Goal: Task Accomplishment & Management: Complete application form

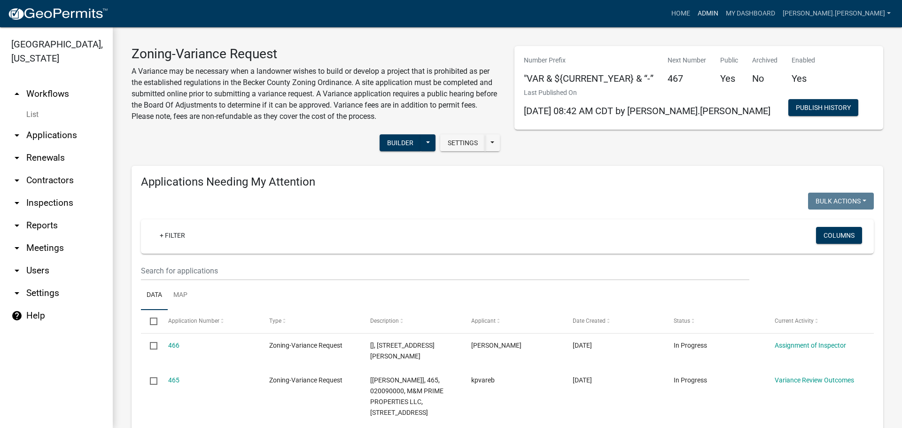
click at [722, 9] on link "Admin" at bounding box center [708, 14] width 28 height 18
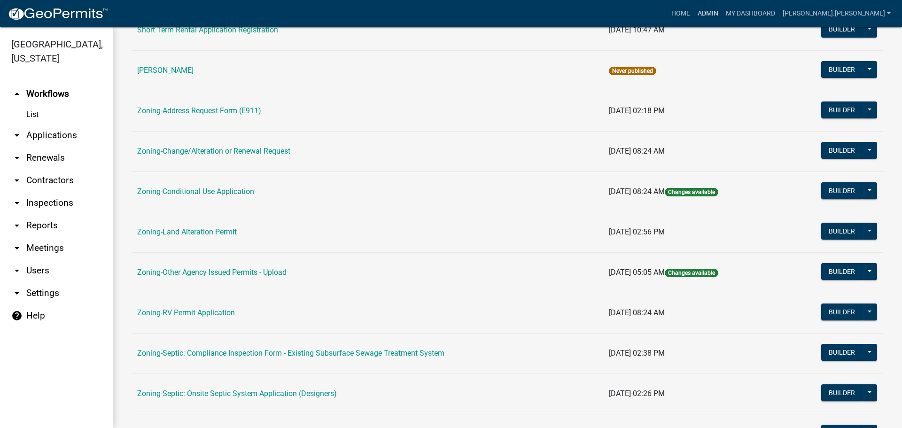
scroll to position [235, 0]
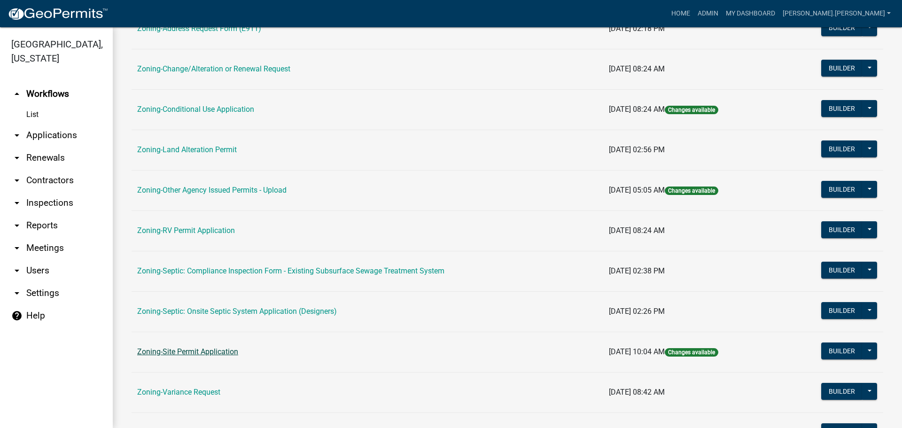
click at [210, 352] on link "Zoning-Site Permit Application" at bounding box center [187, 351] width 101 height 9
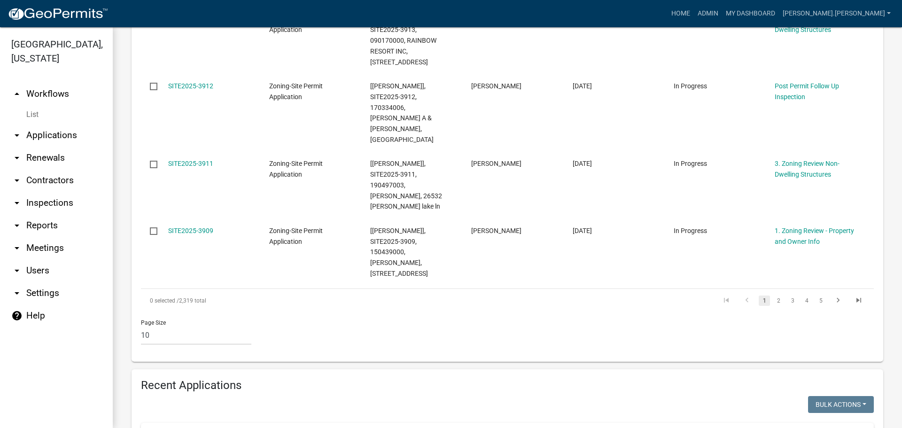
scroll to position [846, 0]
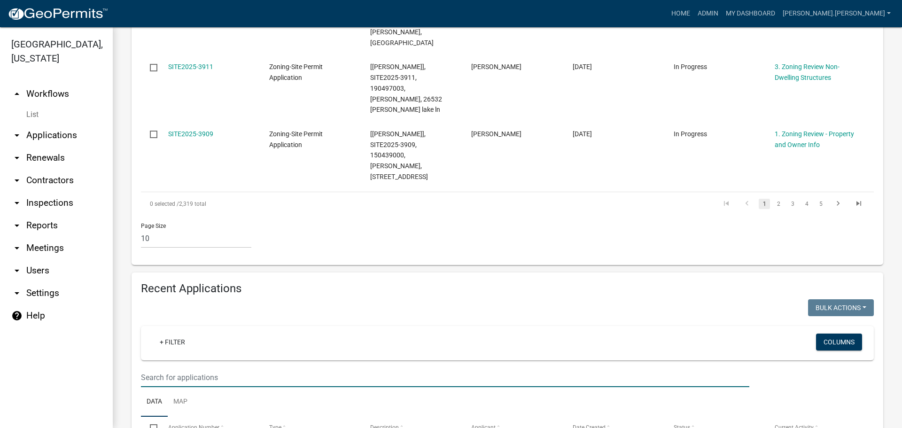
click at [170, 368] on input "text" at bounding box center [445, 377] width 608 height 19
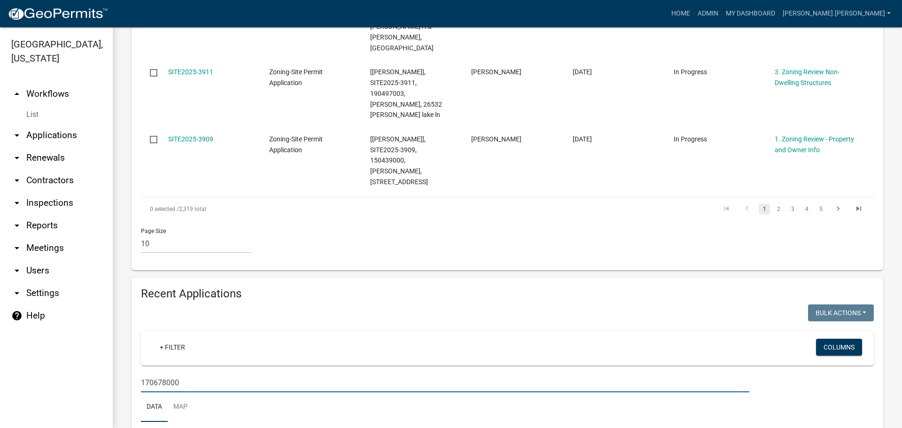
drag, startPoint x: 203, startPoint y: 257, endPoint x: 132, endPoint y: 265, distance: 70.9
click at [132, 278] on div "Recent Applications Bulk Actions Void Expire Lock Withdraw + Filter Columns 170…" at bounding box center [508, 413] width 752 height 271
type input "[PERSON_NAME]"
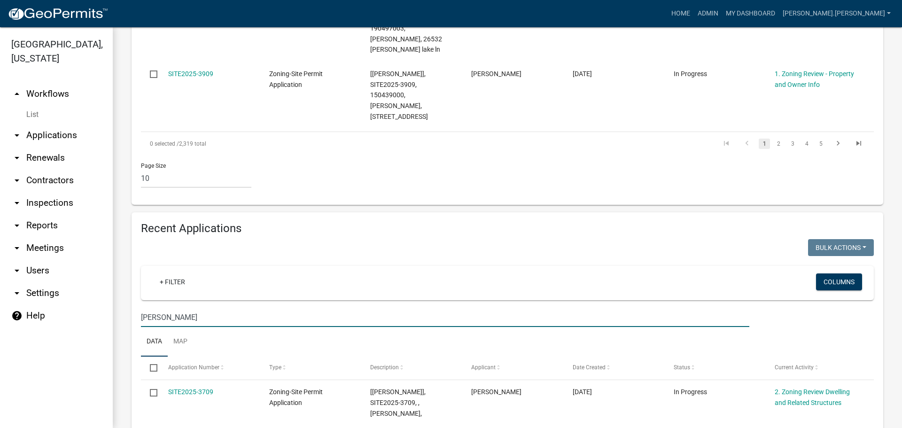
scroll to position [996, 0]
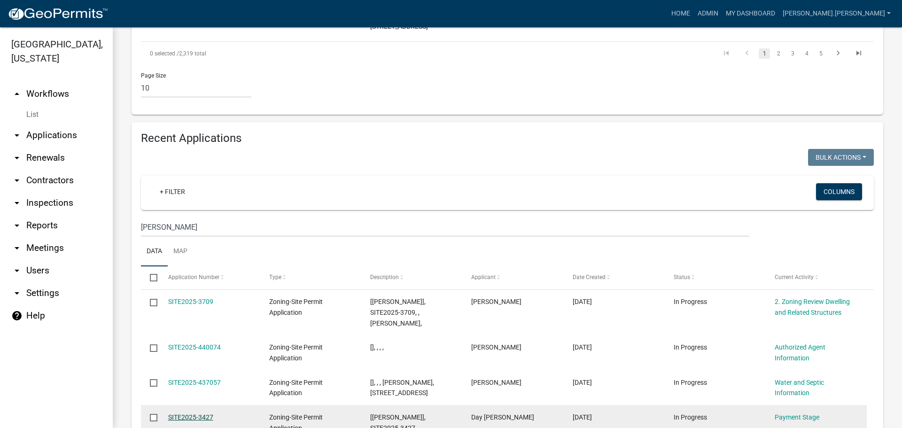
click at [195, 413] on link "SITE2025-3427" at bounding box center [190, 417] width 45 height 8
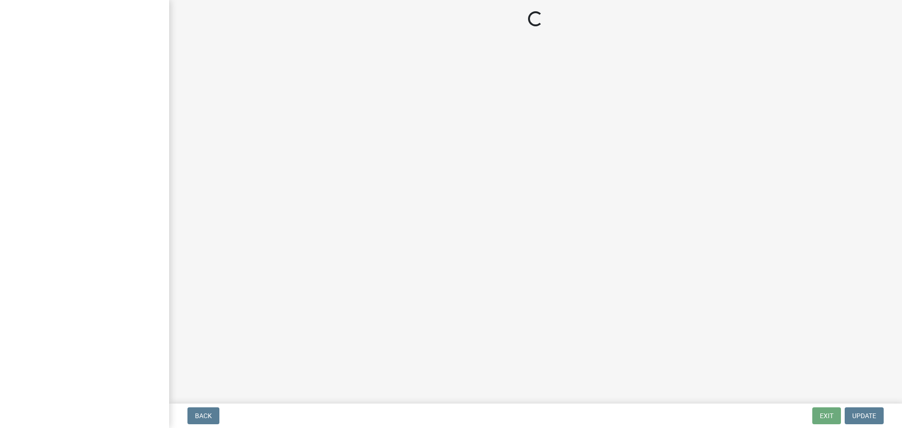
select select "3: 3"
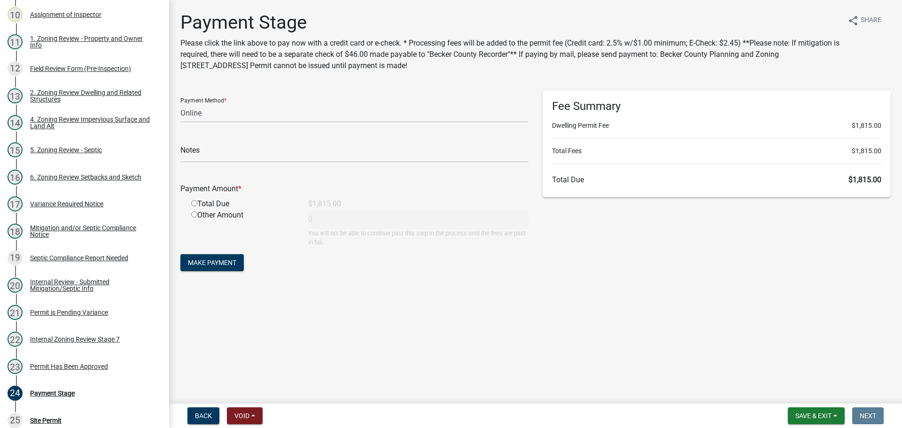
scroll to position [370, 0]
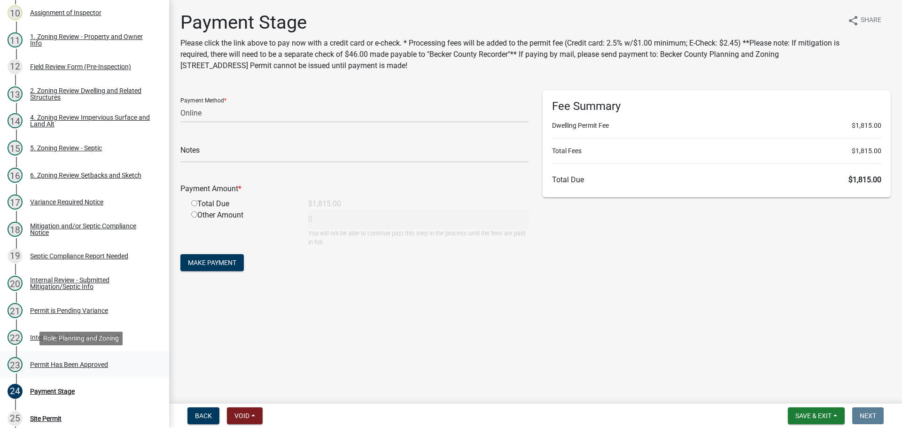
click at [73, 368] on div "23 Permit Has Been Approved" at bounding box center [81, 364] width 147 height 15
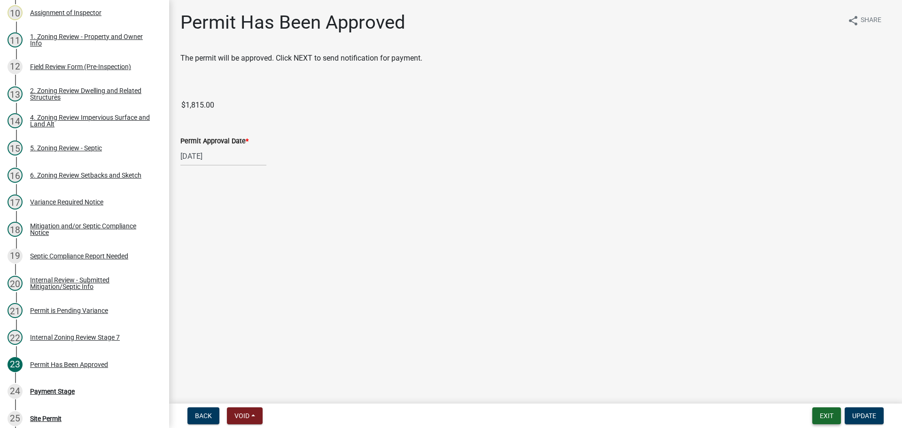
click at [814, 421] on button "Exit" at bounding box center [826, 415] width 29 height 17
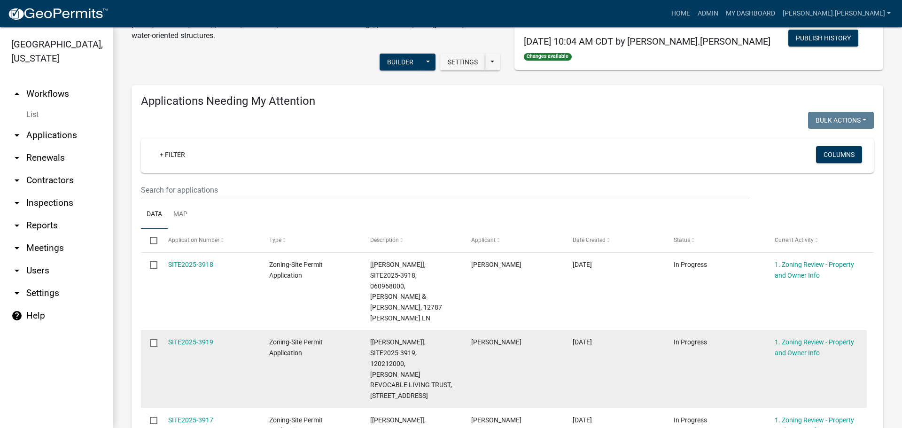
scroll to position [141, 0]
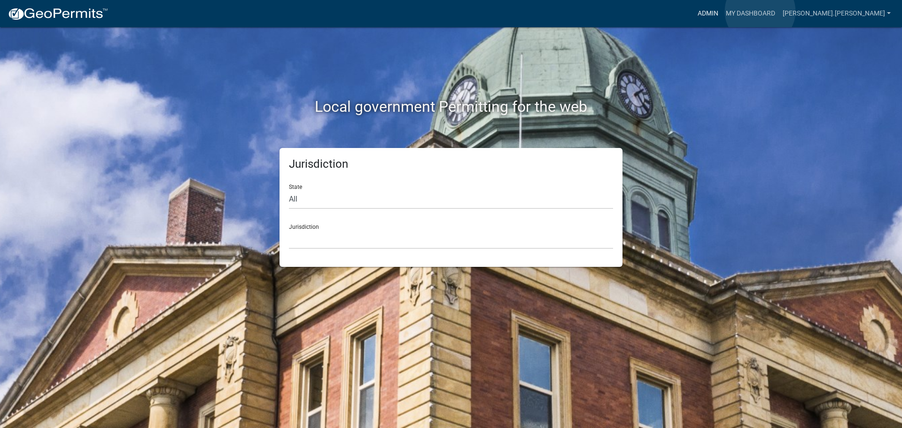
click at [722, 11] on link "Admin" at bounding box center [708, 14] width 28 height 18
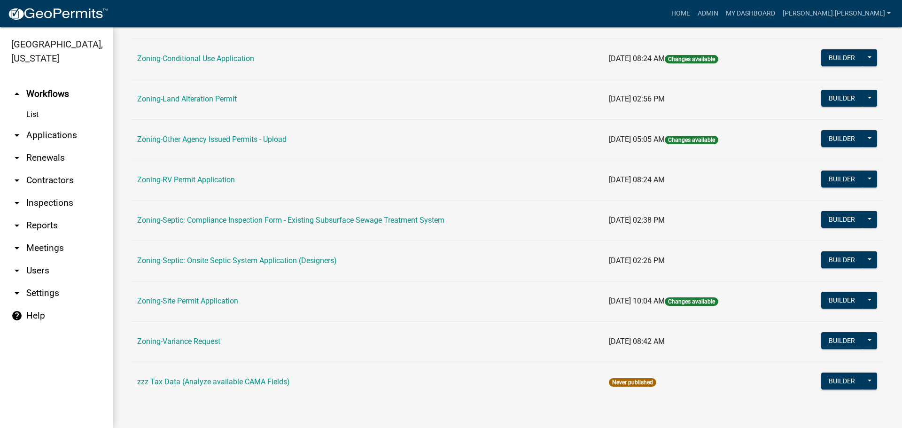
scroll to position [286, 0]
click at [203, 302] on link "Zoning-Site Permit Application" at bounding box center [187, 300] width 101 height 9
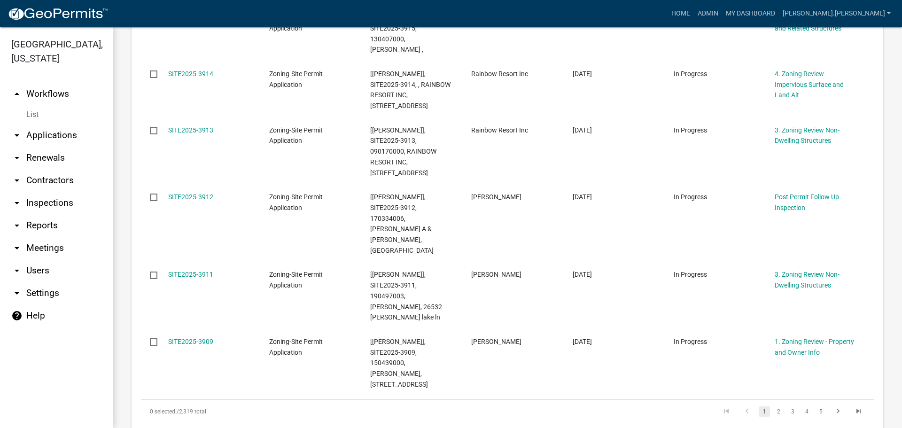
scroll to position [752, 0]
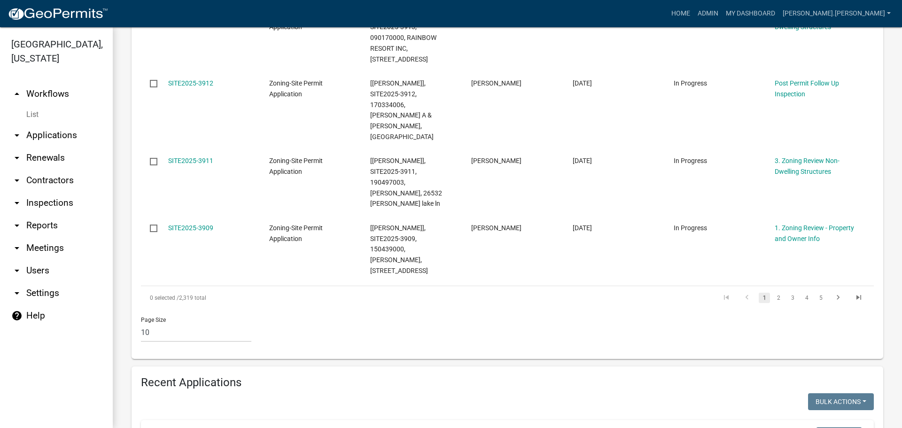
type input "17076"
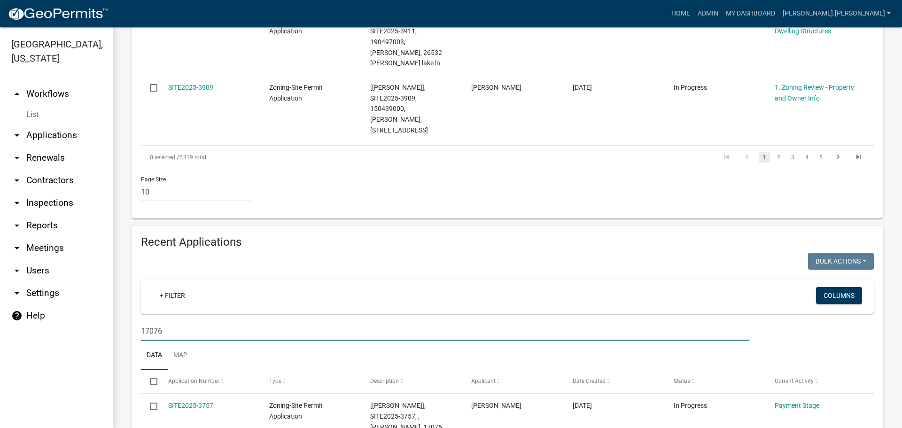
scroll to position [893, 0]
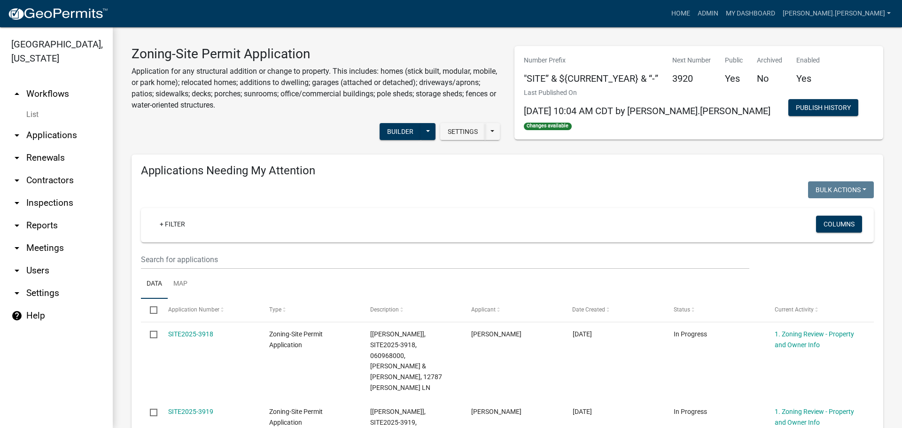
scroll to position [893, 0]
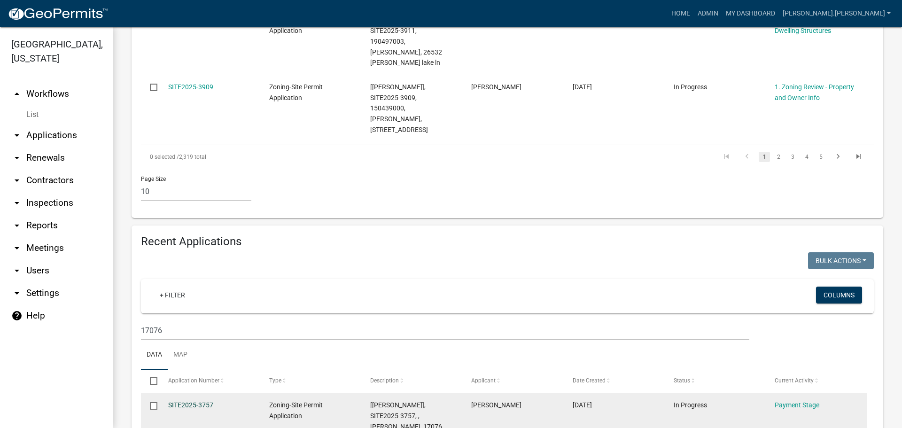
click at [187, 401] on link "SITE2025-3757" at bounding box center [190, 405] width 45 height 8
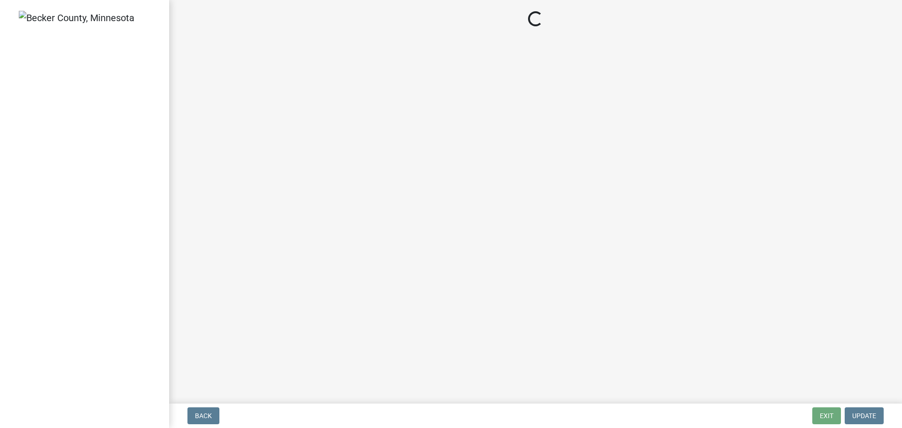
select select "3: 3"
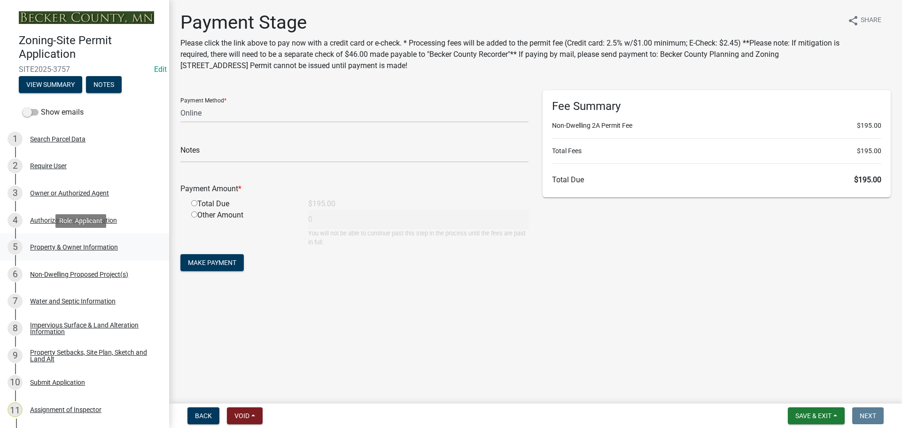
click at [40, 248] on div "Property & Owner Information" at bounding box center [74, 247] width 88 height 7
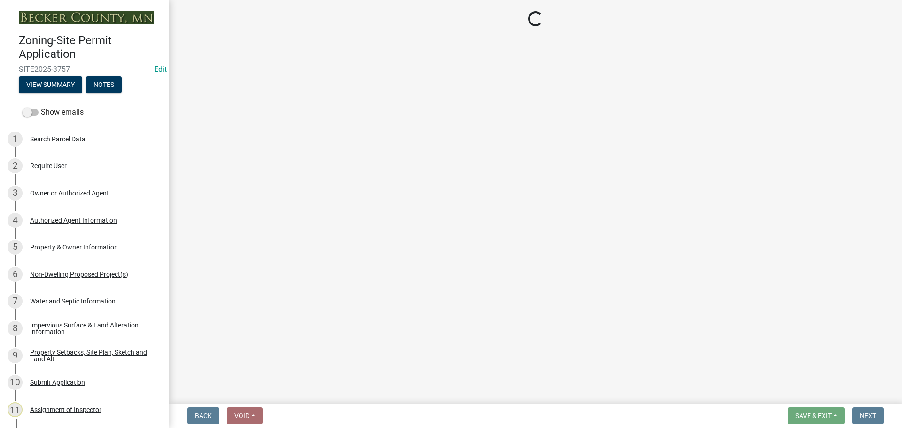
select select "a752e4d6-14bd-4f0f-bfe8-5b67ead45659"
select select "9319189b-bfdc-4147-b381-5e16084c0e7a"
select select "fcf6d223-6c57-4dc5-b63a-a94704169022"
select select "5a5634ed-f11e-4c7b-90e1-096e6cfd17b9"
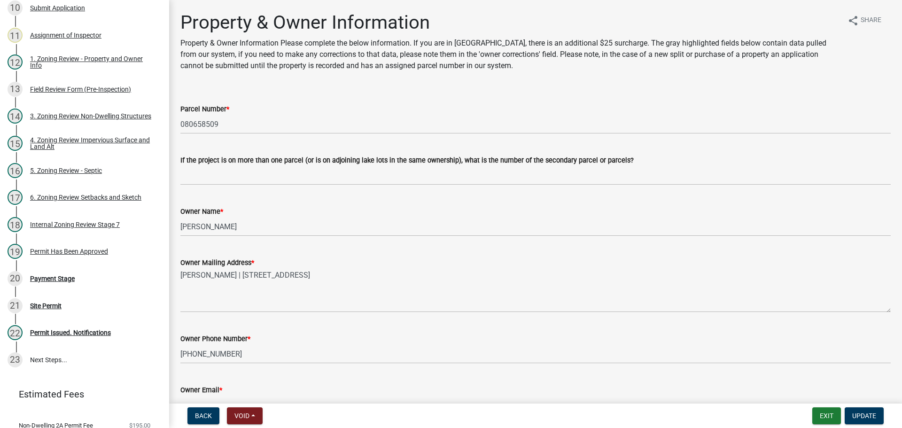
scroll to position [377, 0]
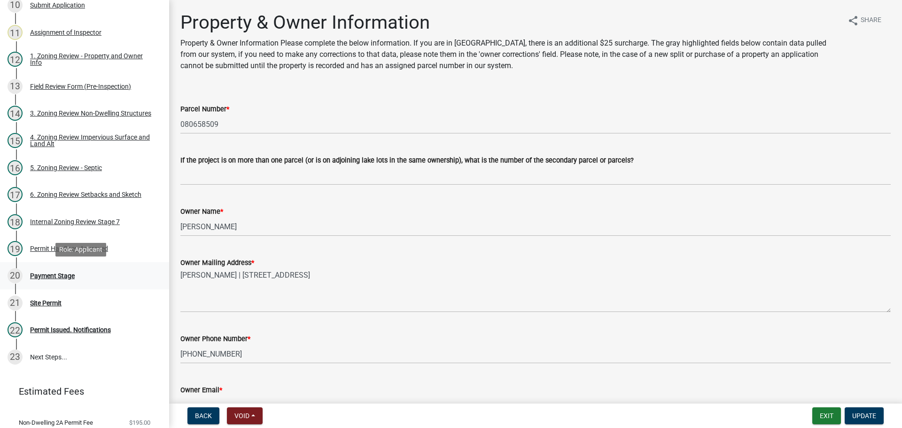
click at [36, 273] on div "Payment Stage" at bounding box center [52, 276] width 45 height 7
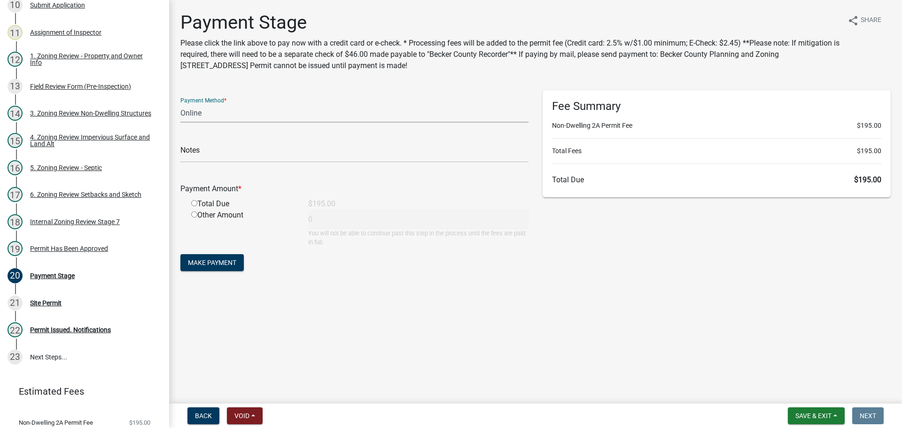
click at [260, 115] on select "Credit Card POS Check Cash Online" at bounding box center [354, 112] width 348 height 19
select select "1: 0"
click at [180, 103] on select "Credit Card POS Check Cash Online" at bounding box center [354, 112] width 348 height 19
click at [251, 158] on input "text" at bounding box center [354, 152] width 348 height 19
type input "3880"
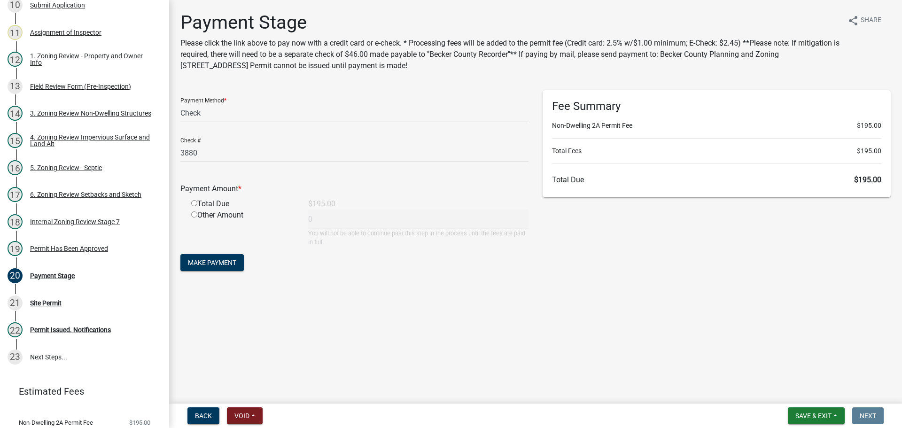
drag, startPoint x: 193, startPoint y: 204, endPoint x: 197, endPoint y: 214, distance: 10.7
click at [193, 203] on input "radio" at bounding box center [194, 203] width 6 height 6
radio input "true"
type input "195"
click at [210, 263] on span "Make Payment" at bounding box center [212, 263] width 48 height 8
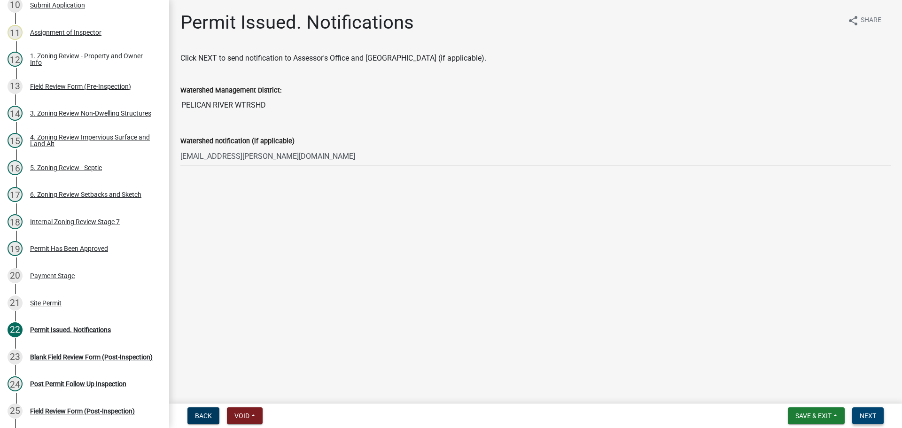
click at [864, 417] on span "Next" at bounding box center [868, 416] width 16 height 8
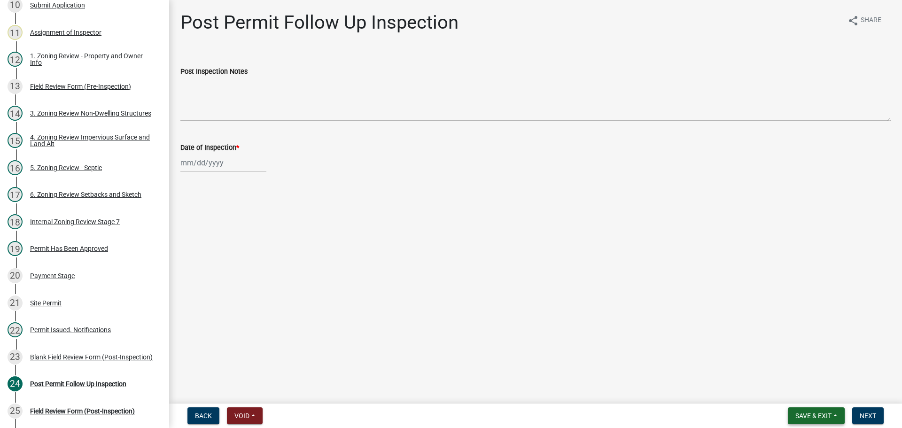
click at [793, 417] on button "Save & Exit" at bounding box center [816, 415] width 57 height 17
click at [794, 394] on button "Save & Exit" at bounding box center [807, 391] width 75 height 23
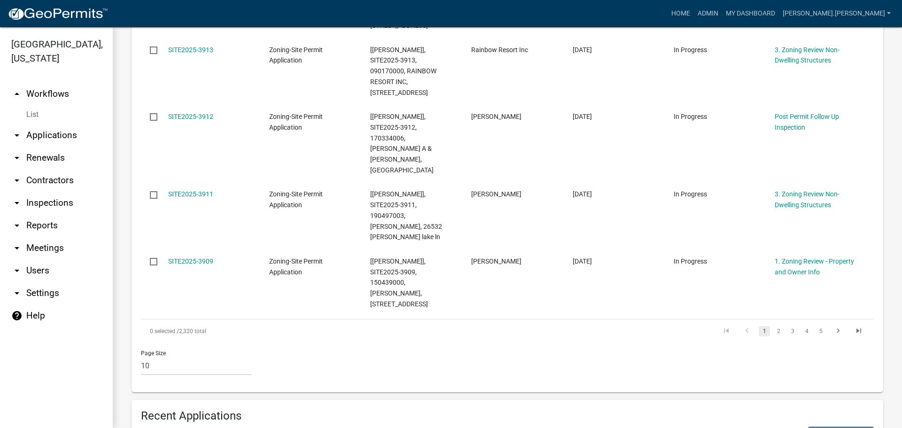
scroll to position [1000, 0]
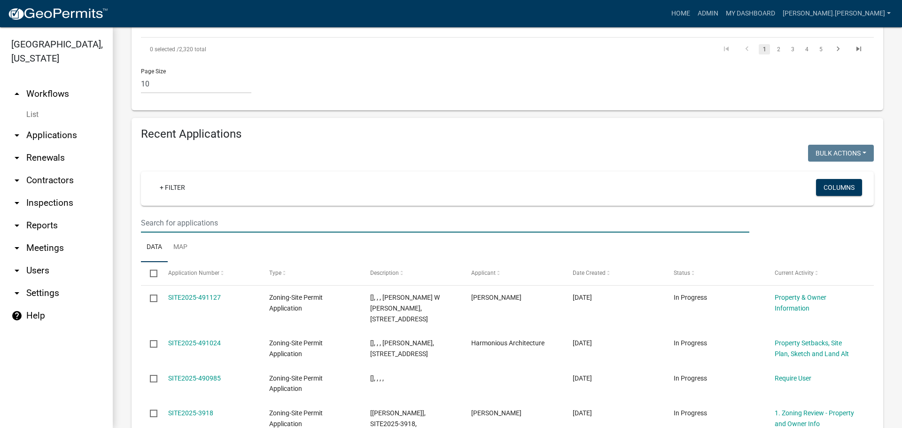
click at [274, 213] on input "text" at bounding box center [445, 222] width 608 height 19
type input "wilson"
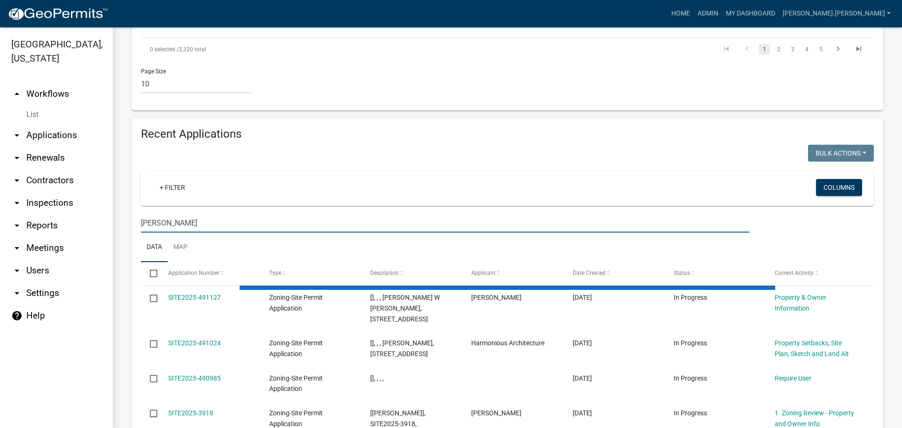
scroll to position [956, 0]
